Goal: Browse casually: Explore the website without a specific task or goal

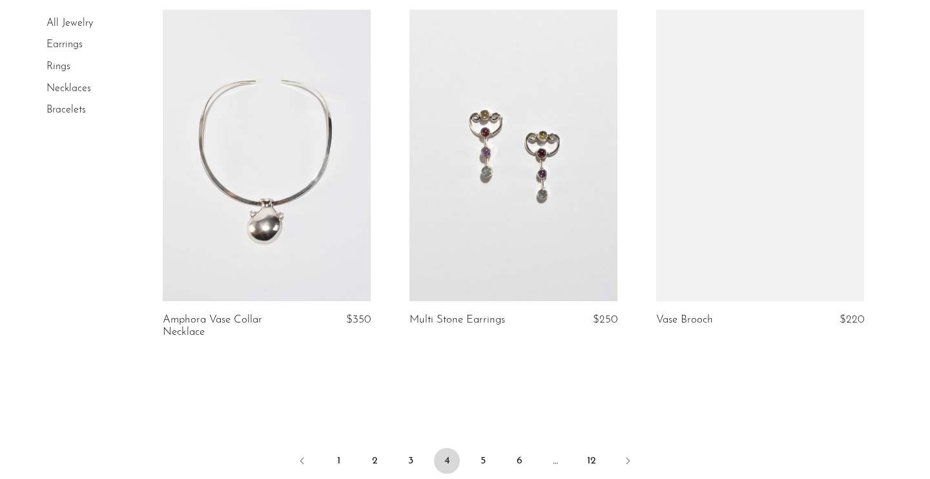
scroll to position [4192, 0]
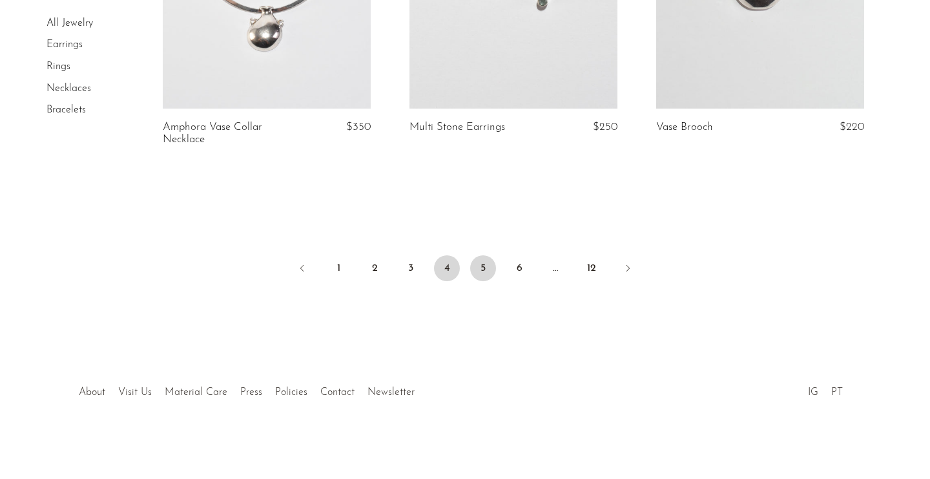
click at [483, 263] on link "5" at bounding box center [483, 268] width 26 height 26
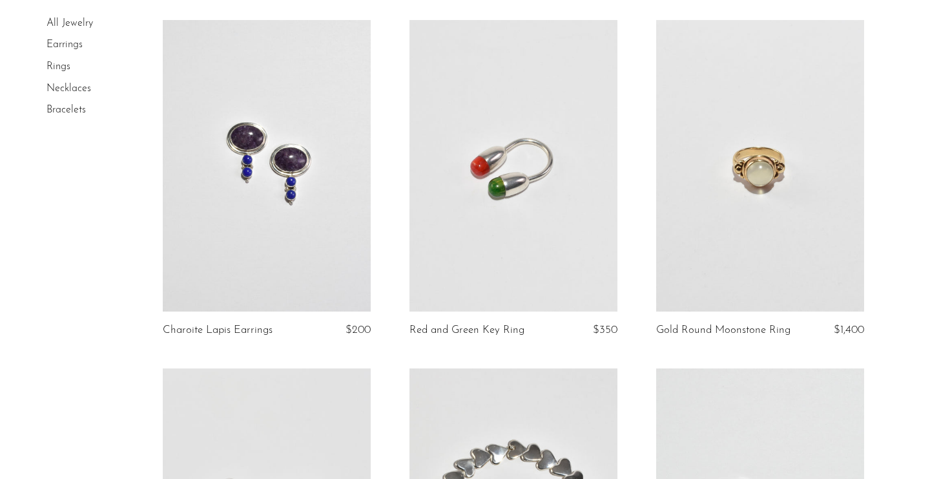
scroll to position [1404, 0]
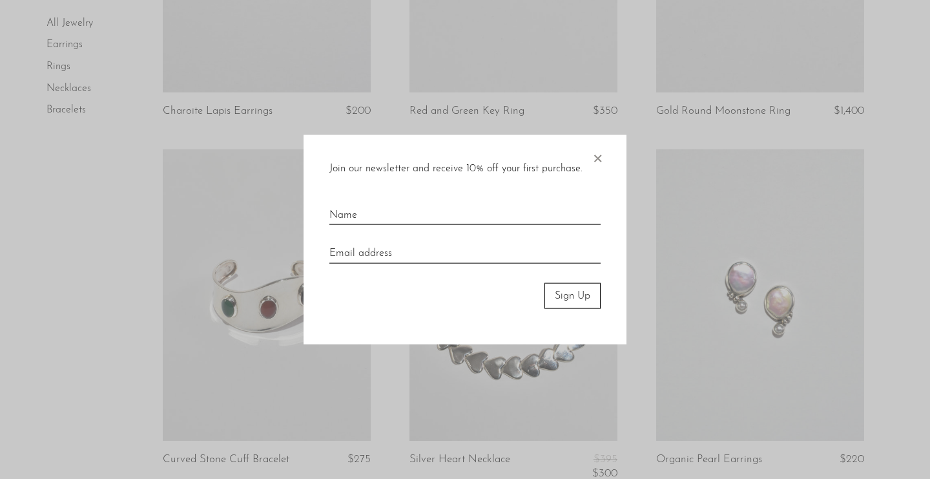
click at [600, 156] on span "×" at bounding box center [597, 154] width 13 height 41
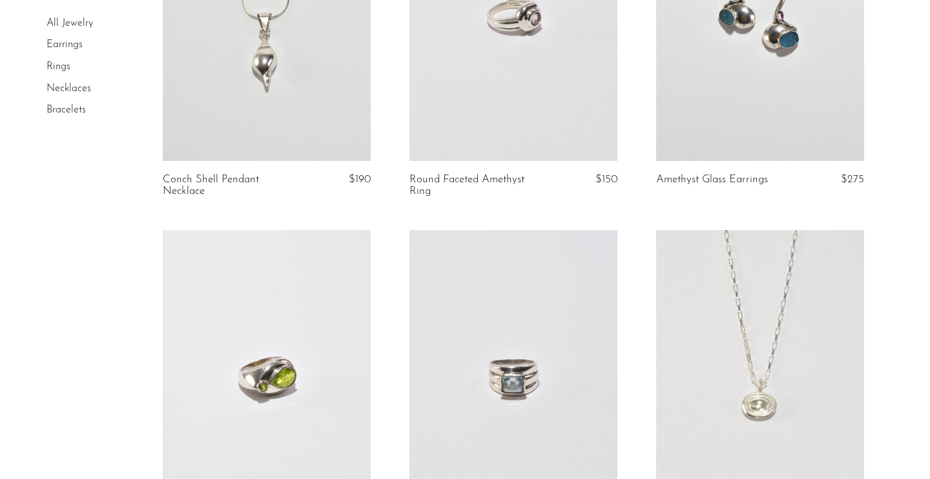
scroll to position [4057, 0]
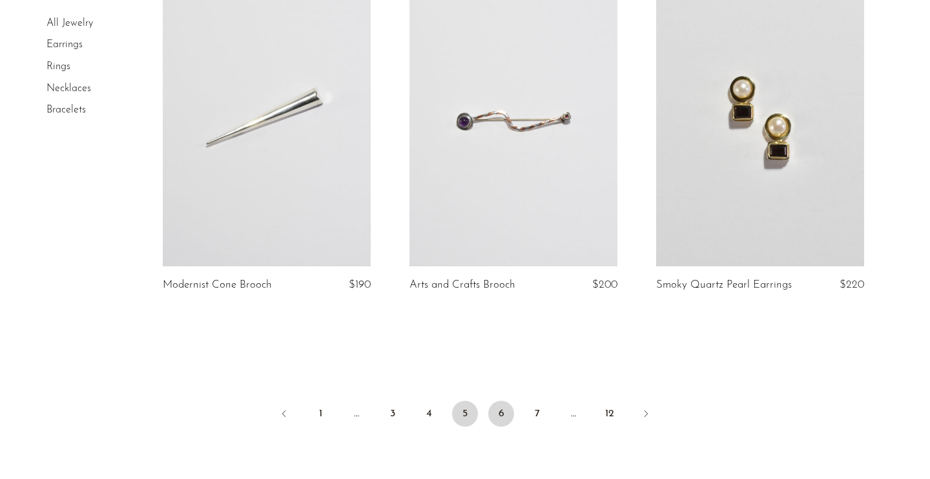
click at [494, 423] on link "6" at bounding box center [501, 414] width 26 height 26
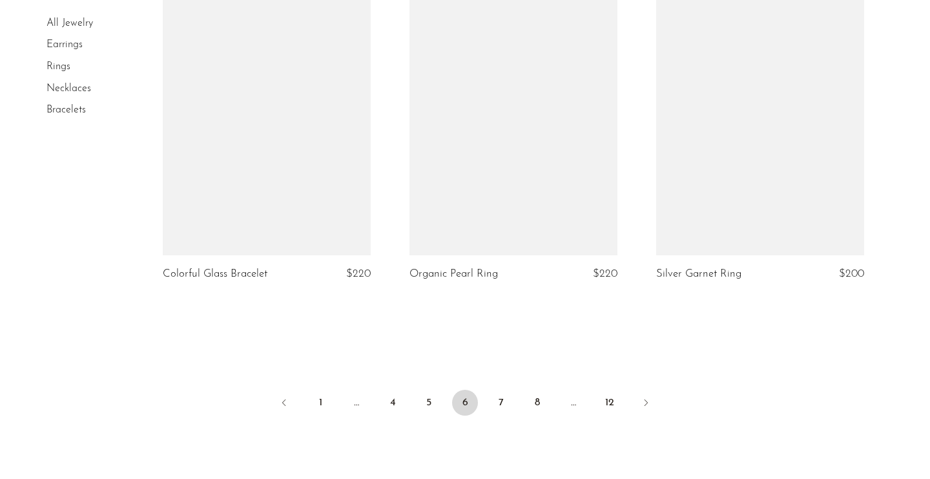
scroll to position [4096, 0]
